Goal: Transaction & Acquisition: Purchase product/service

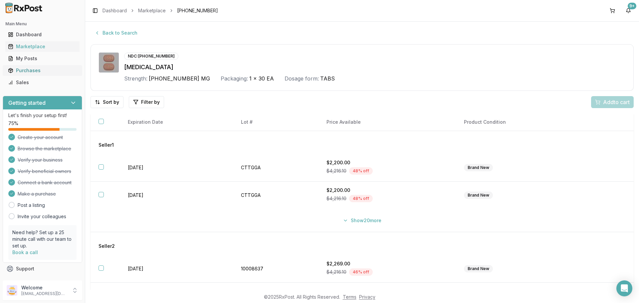
click at [19, 71] on div "Purchases" at bounding box center [42, 70] width 69 height 7
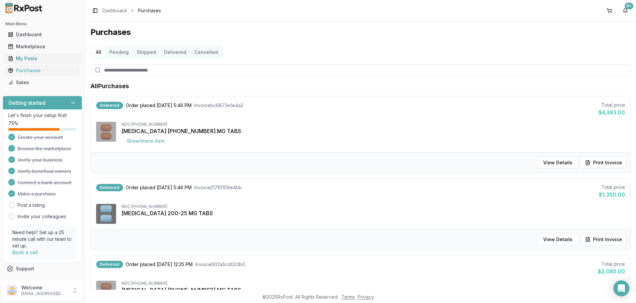
click at [28, 59] on div "My Posts" at bounding box center [42, 58] width 69 height 7
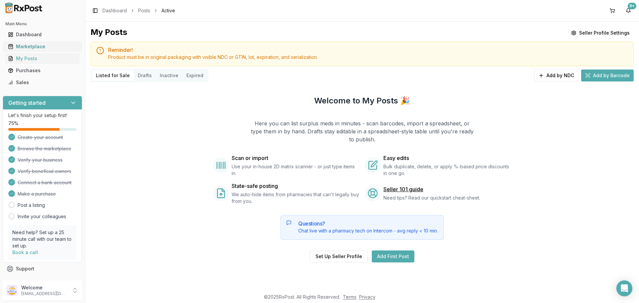
click at [29, 42] on link "Marketplace" at bounding box center [42, 47] width 74 height 12
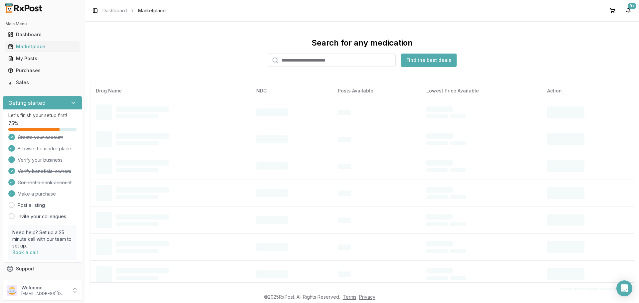
click at [290, 62] on input "search" at bounding box center [332, 60] width 128 height 13
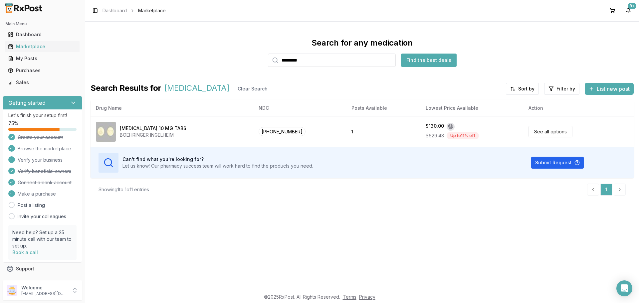
click at [317, 62] on input "*********" at bounding box center [332, 60] width 128 height 13
type input "*******"
click at [419, 61] on button "Find the best deals" at bounding box center [429, 60] width 56 height 13
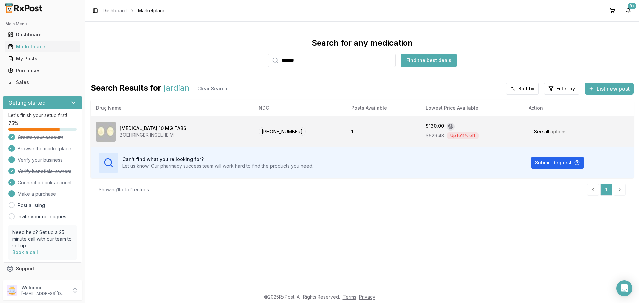
click at [327, 129] on td "[PHONE_NUMBER]" at bounding box center [299, 131] width 92 height 31
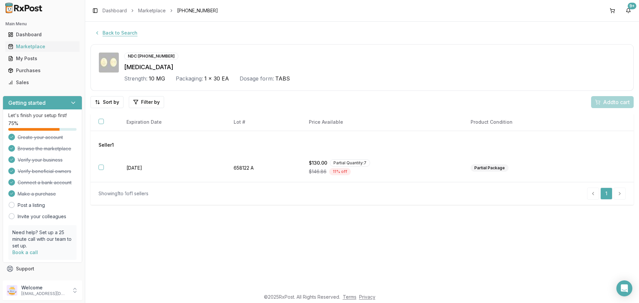
click at [119, 30] on button "Back to Search" at bounding box center [115, 33] width 51 height 12
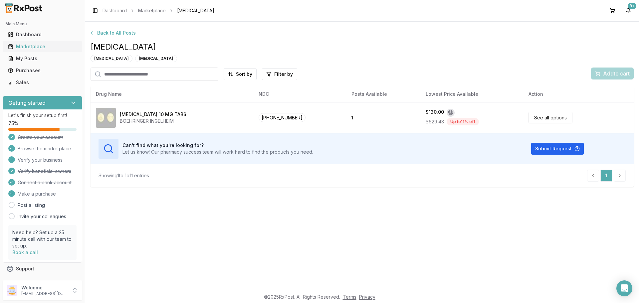
click at [24, 48] on div "Marketplace" at bounding box center [42, 46] width 69 height 7
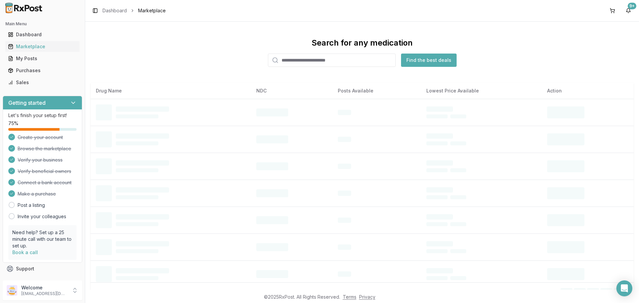
click at [298, 57] on input "search" at bounding box center [332, 60] width 128 height 13
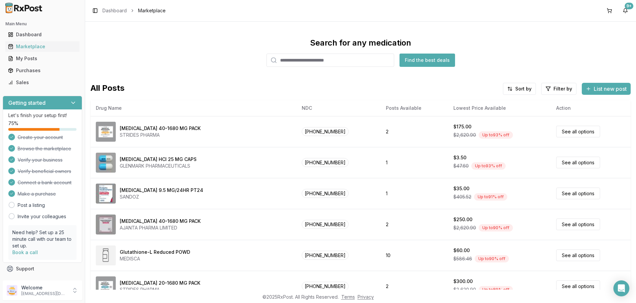
click at [302, 65] on input "search" at bounding box center [330, 60] width 128 height 13
type input "******"
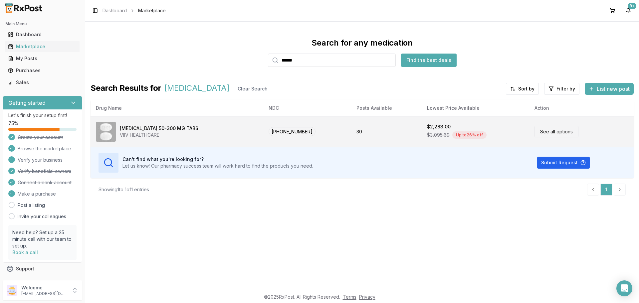
click at [278, 133] on span "[PHONE_NUMBER]" at bounding box center [291, 131] width 47 height 9
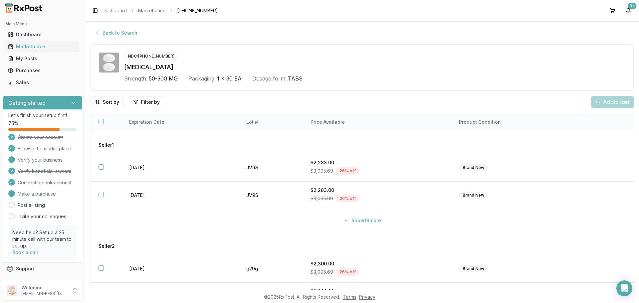
click at [352, 119] on th "Price Available" at bounding box center [376, 122] width 149 height 18
click at [350, 122] on th "Price Available" at bounding box center [376, 122] width 149 height 18
click at [110, 103] on html "Main Menu Dashboard Marketplace My Posts Purchases Sales Getting started Let's …" at bounding box center [319, 151] width 639 height 303
click at [101, 129] on div "Price (Low to High)" at bounding box center [89, 127] width 63 height 11
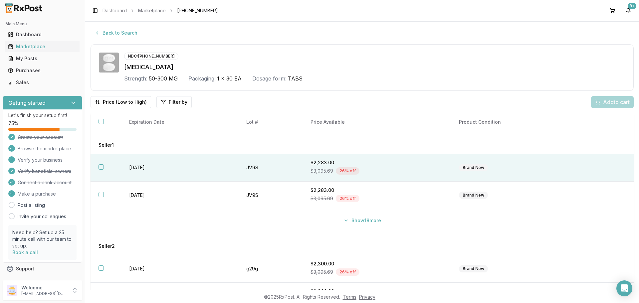
click at [100, 164] on th at bounding box center [105, 168] width 31 height 28
click at [613, 101] on span "Add 1 to cart" at bounding box center [615, 102] width 29 height 8
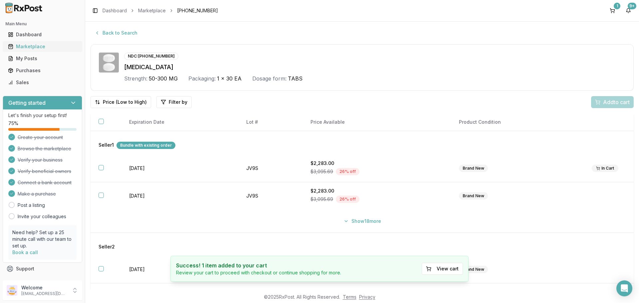
click at [33, 48] on div "Marketplace" at bounding box center [42, 46] width 69 height 7
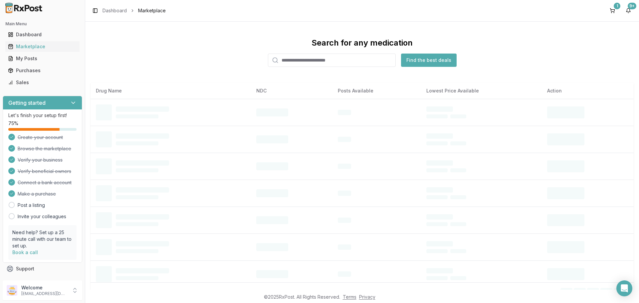
click at [292, 61] on input "search" at bounding box center [332, 60] width 128 height 13
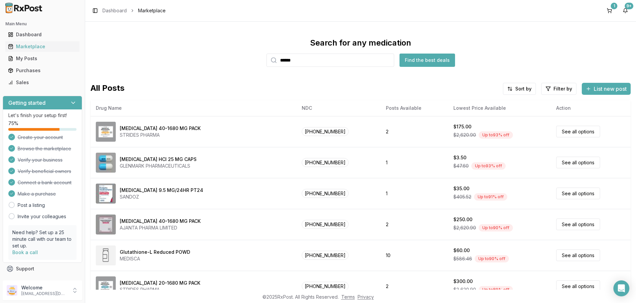
type input "******"
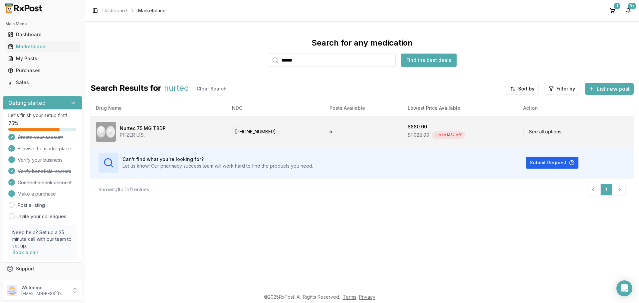
click at [172, 131] on div "Nurtec 75 MG TBDP PFIZER U.S." at bounding box center [158, 132] width 125 height 20
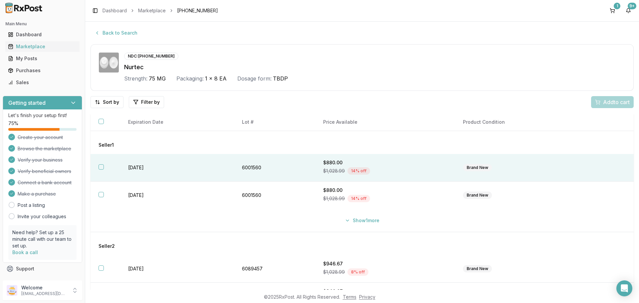
click at [102, 168] on button "button" at bounding box center [100, 166] width 5 height 5
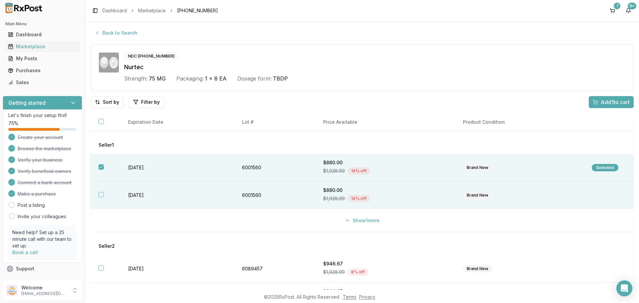
click at [101, 194] on button "button" at bounding box center [100, 194] width 5 height 5
click at [614, 101] on span "Add 2 to cart" at bounding box center [615, 102] width 30 height 8
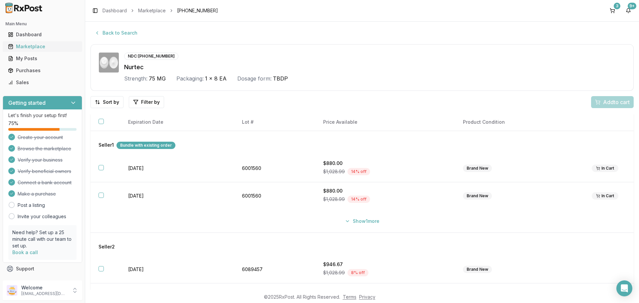
click at [30, 47] on div "Marketplace" at bounding box center [42, 46] width 69 height 7
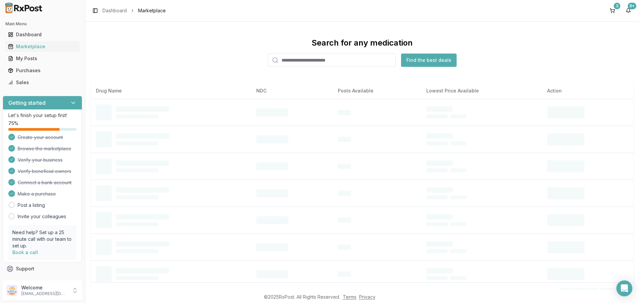
click at [296, 60] on input "search" at bounding box center [332, 60] width 128 height 13
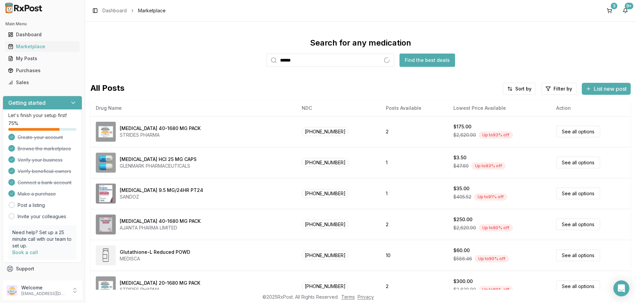
type input "********"
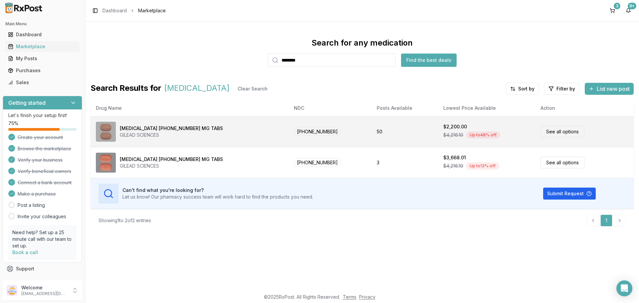
click at [171, 134] on div "GILEAD SCIENCES" at bounding box center [171, 135] width 103 height 7
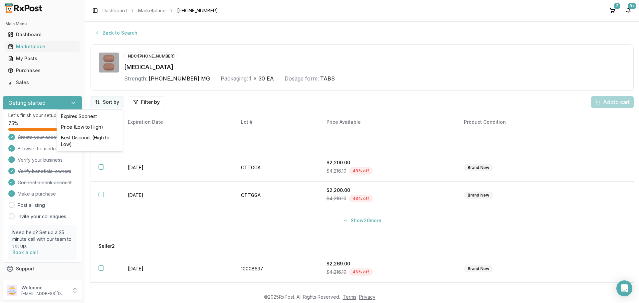
click at [122, 103] on html "Main Menu Dashboard Marketplace My Posts Purchases Sales Getting started Let's …" at bounding box center [319, 151] width 639 height 303
click at [94, 128] on div "Price (Low to High)" at bounding box center [89, 127] width 63 height 11
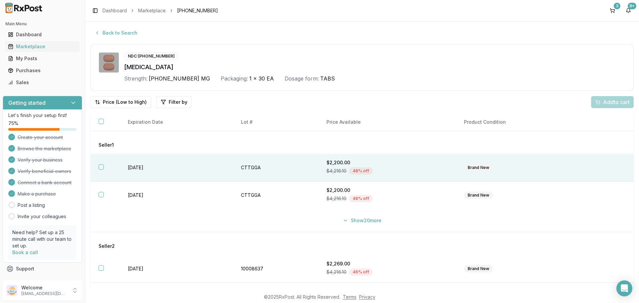
click at [99, 167] on button "button" at bounding box center [100, 166] width 5 height 5
click at [608, 96] on button "Add 1 to cart" at bounding box center [611, 102] width 45 height 12
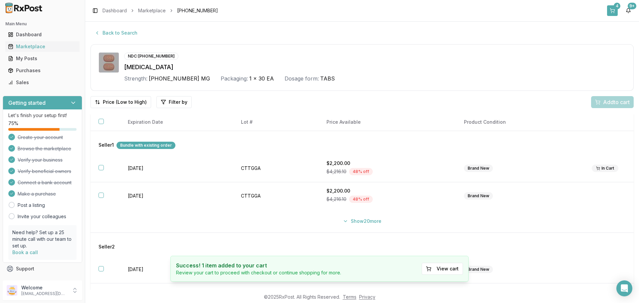
click at [615, 8] on div "4" at bounding box center [616, 6] width 7 height 7
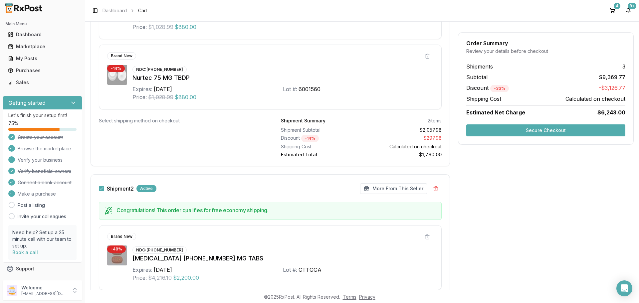
scroll to position [266, 0]
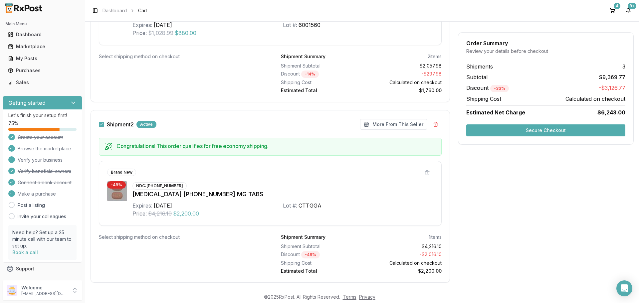
click at [522, 132] on button "Secure Checkout" at bounding box center [545, 130] width 159 height 12
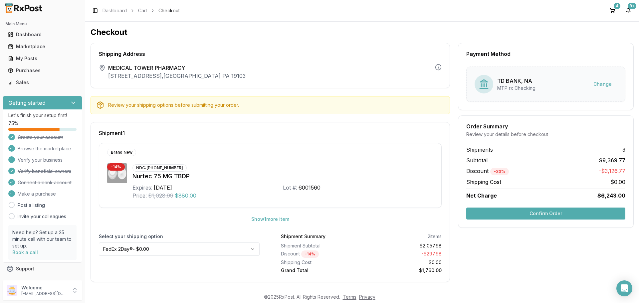
click at [546, 215] on button "Confirm Order" at bounding box center [545, 214] width 159 height 12
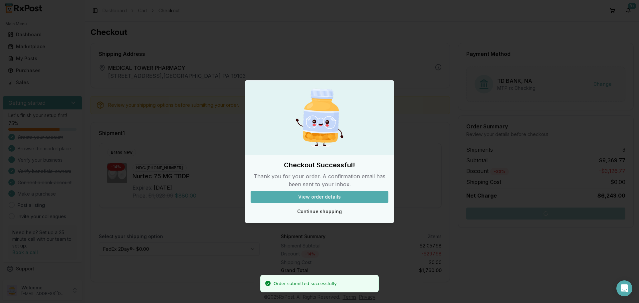
click at [316, 199] on button "View order details" at bounding box center [320, 197] width 138 height 12
